Goal: Check status: Check status

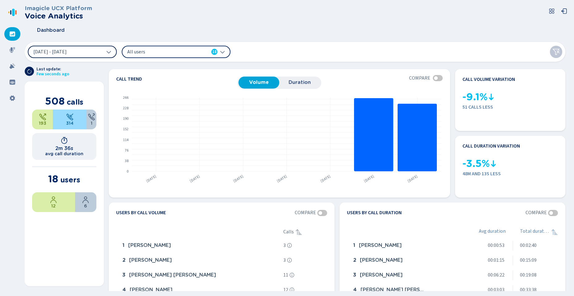
click at [67, 53] on span "[DATE] - [DATE]" at bounding box center [49, 51] width 33 height 5
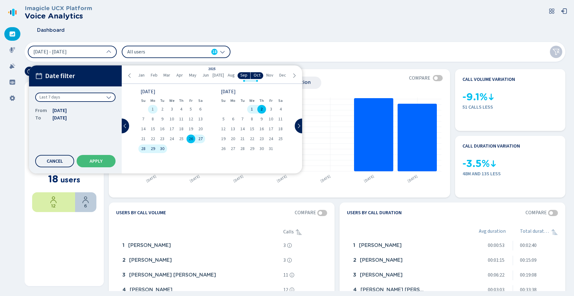
click at [155, 111] on div "1" at bounding box center [153, 109] width 10 height 9
click at [163, 150] on span "30" at bounding box center [162, 149] width 4 height 4
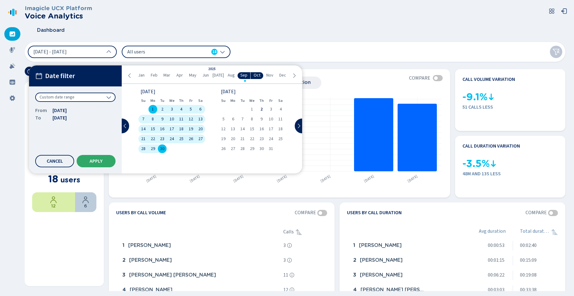
click at [104, 161] on button "Apply" at bounding box center [96, 161] width 39 height 12
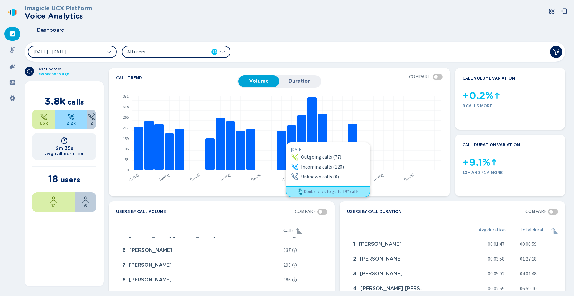
scroll to position [2, 0]
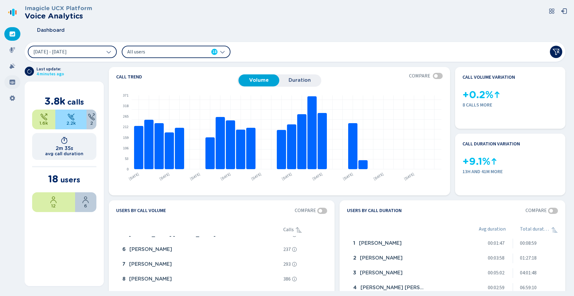
click at [12, 85] on icon at bounding box center [13, 82] width 6 height 5
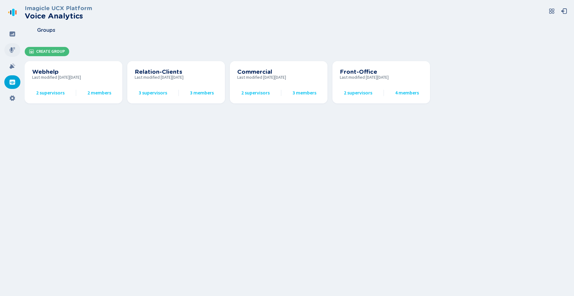
click at [12, 52] on icon at bounding box center [13, 50] width 6 height 6
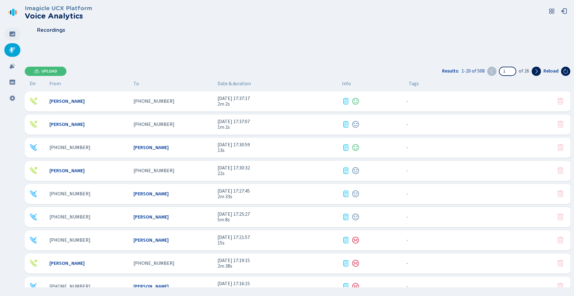
click at [10, 36] on icon at bounding box center [12, 34] width 6 height 6
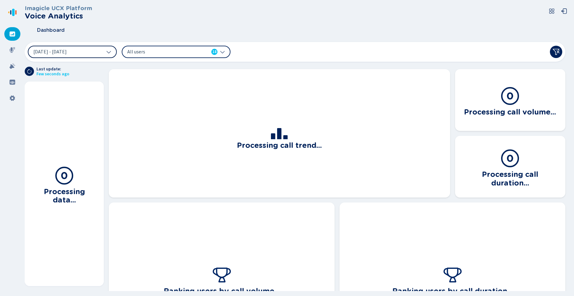
click at [65, 49] on span "[DATE] - [DATE]" at bounding box center [49, 51] width 33 height 5
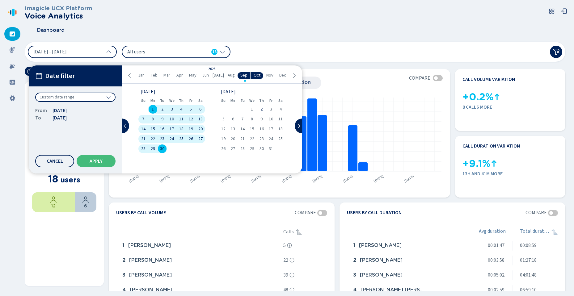
click at [193, 76] on span "May" at bounding box center [192, 75] width 7 height 5
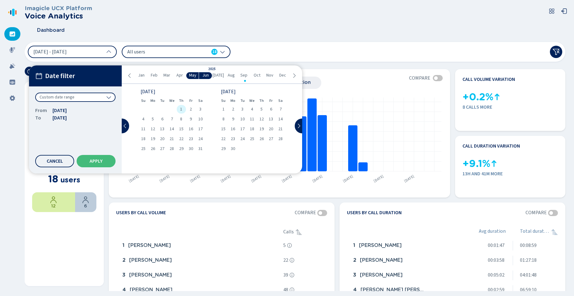
click at [181, 108] on span "1" at bounding box center [181, 109] width 2 height 4
click at [244, 76] on span "Sep" at bounding box center [243, 75] width 7 height 5
click at [160, 150] on span "30" at bounding box center [162, 149] width 4 height 4
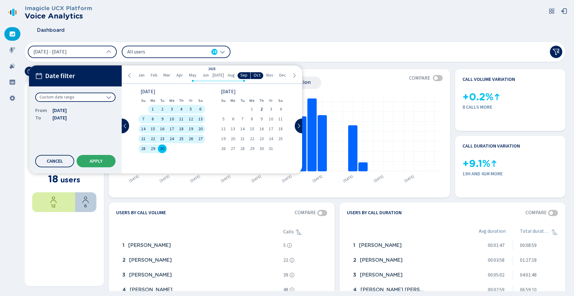
click at [101, 161] on span "Apply" at bounding box center [96, 161] width 13 height 5
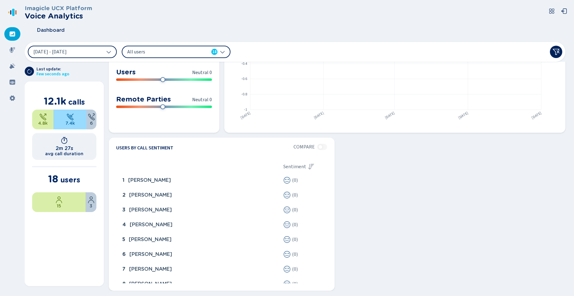
scroll to position [460, 0]
